Goal: Transaction & Acquisition: Purchase product/service

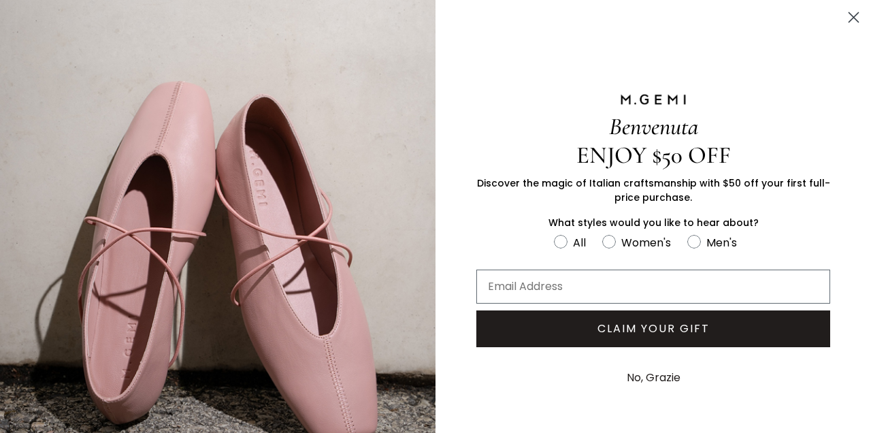
scroll to position [54, 0]
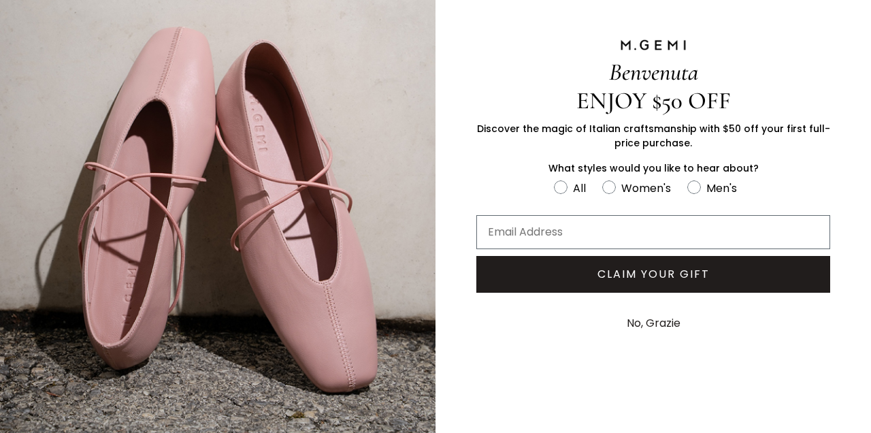
click at [665, 322] on button "No, Grazie" at bounding box center [653, 323] width 67 height 34
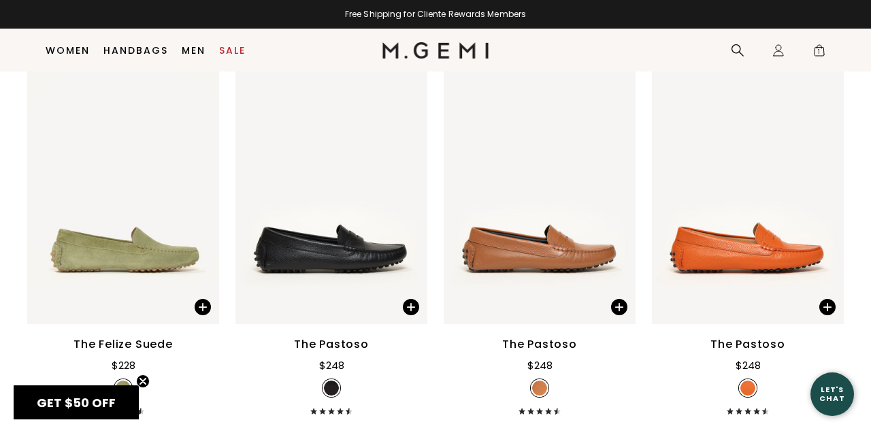
scroll to position [3138, 0]
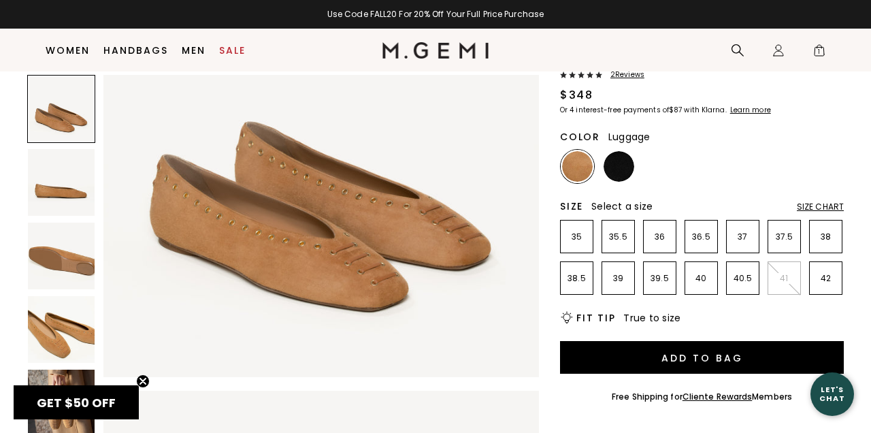
scroll to position [89, 0]
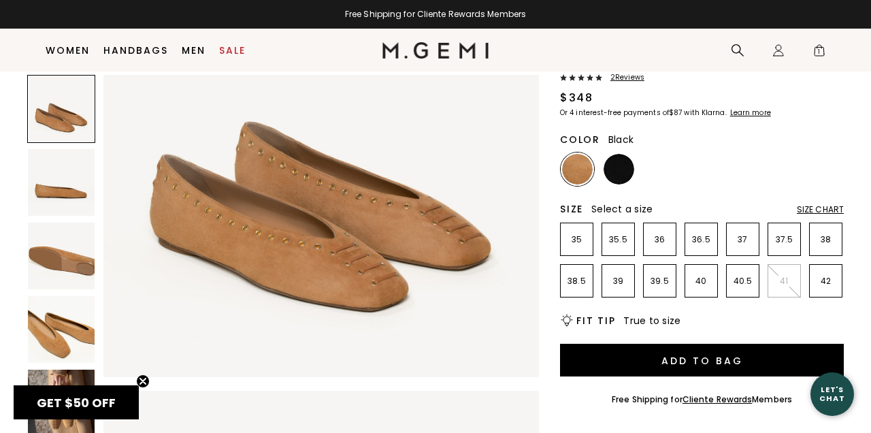
click at [622, 171] on img at bounding box center [618, 169] width 31 height 31
